Goal: Task Accomplishment & Management: Complete application form

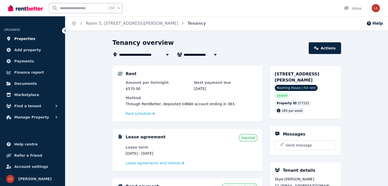
click at [28, 40] on span "Properties" at bounding box center [24, 39] width 21 height 6
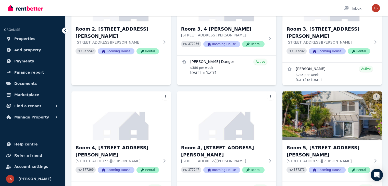
scroll to position [196, 0]
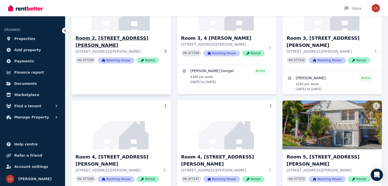
click at [158, 49] on p "[STREET_ADDRESS][PERSON_NAME]" at bounding box center [117, 51] width 84 height 5
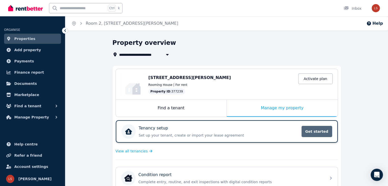
click at [309, 134] on span "Get started" at bounding box center [316, 131] width 31 height 11
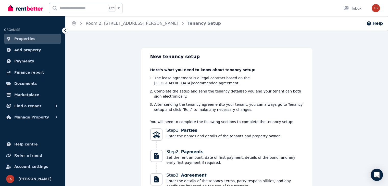
scroll to position [61, 0]
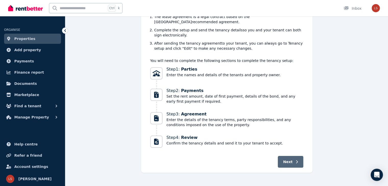
click at [287, 162] on button "Next" at bounding box center [290, 162] width 25 height 12
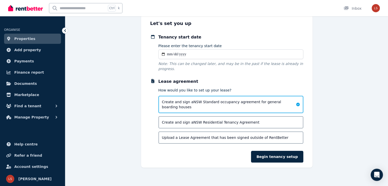
scroll to position [27, 0]
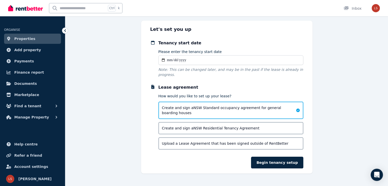
click at [176, 62] on input "Please enter the tenancy start date" at bounding box center [230, 60] width 145 height 10
click at [163, 60] on input "Please enter the tenancy start date" at bounding box center [230, 60] width 145 height 10
click at [238, 94] on p "How would you like to set up your lease?" at bounding box center [230, 96] width 145 height 5
click at [175, 63] on input "Please enter the tenancy start date" at bounding box center [230, 60] width 145 height 10
click at [164, 62] on input "Please enter the tenancy start date" at bounding box center [230, 60] width 145 height 10
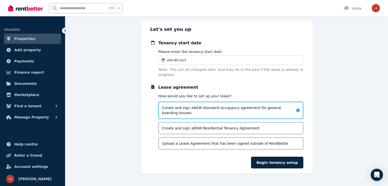
type input "**********"
click at [226, 126] on span "Create and sign a NSW Residential Tenancy Agreement" at bounding box center [210, 128] width 97 height 5
